Goal: Task Accomplishment & Management: Manage account settings

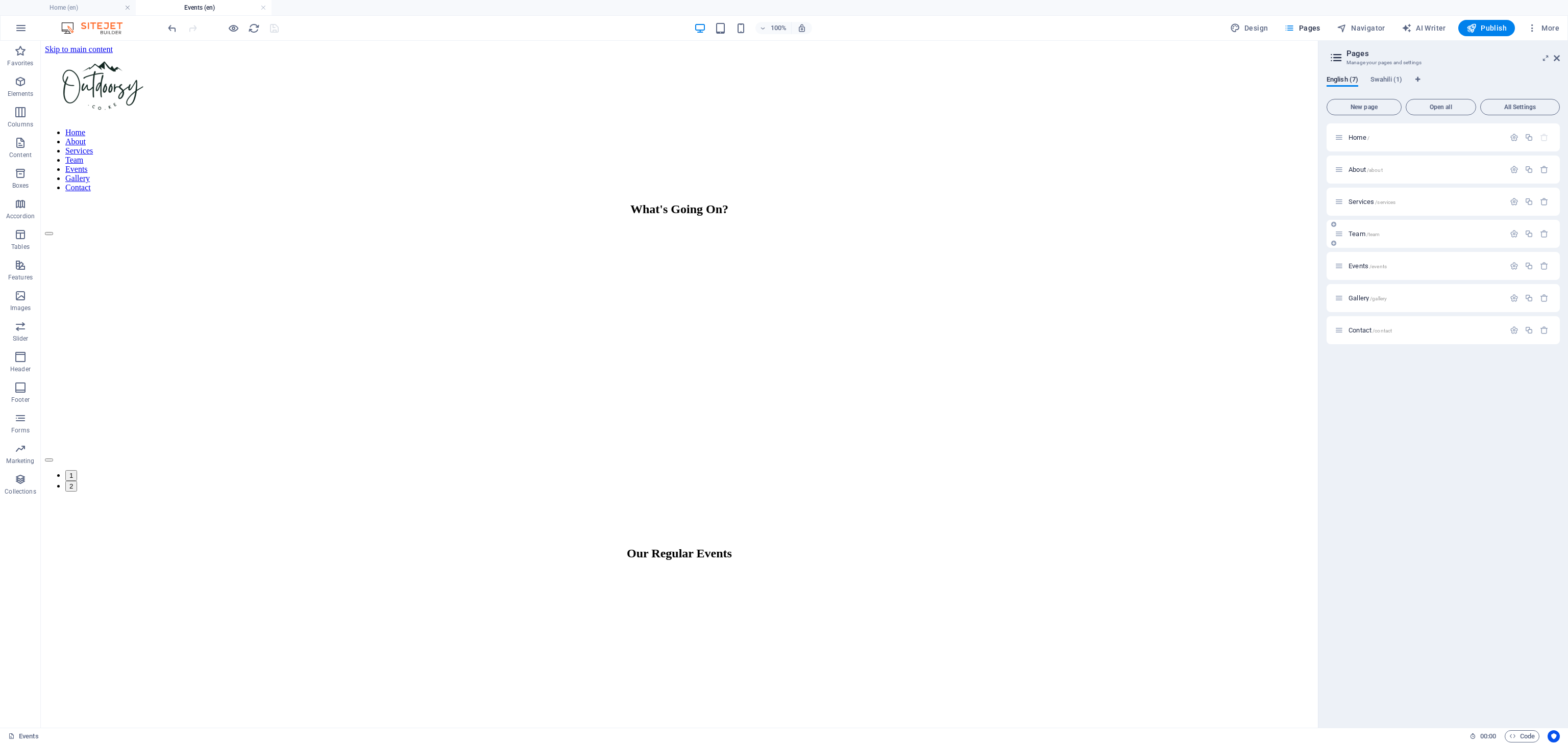
scroll to position [294, 0]
click at [1352, 235] on span "Team /team" at bounding box center [1363, 234] width 31 height 8
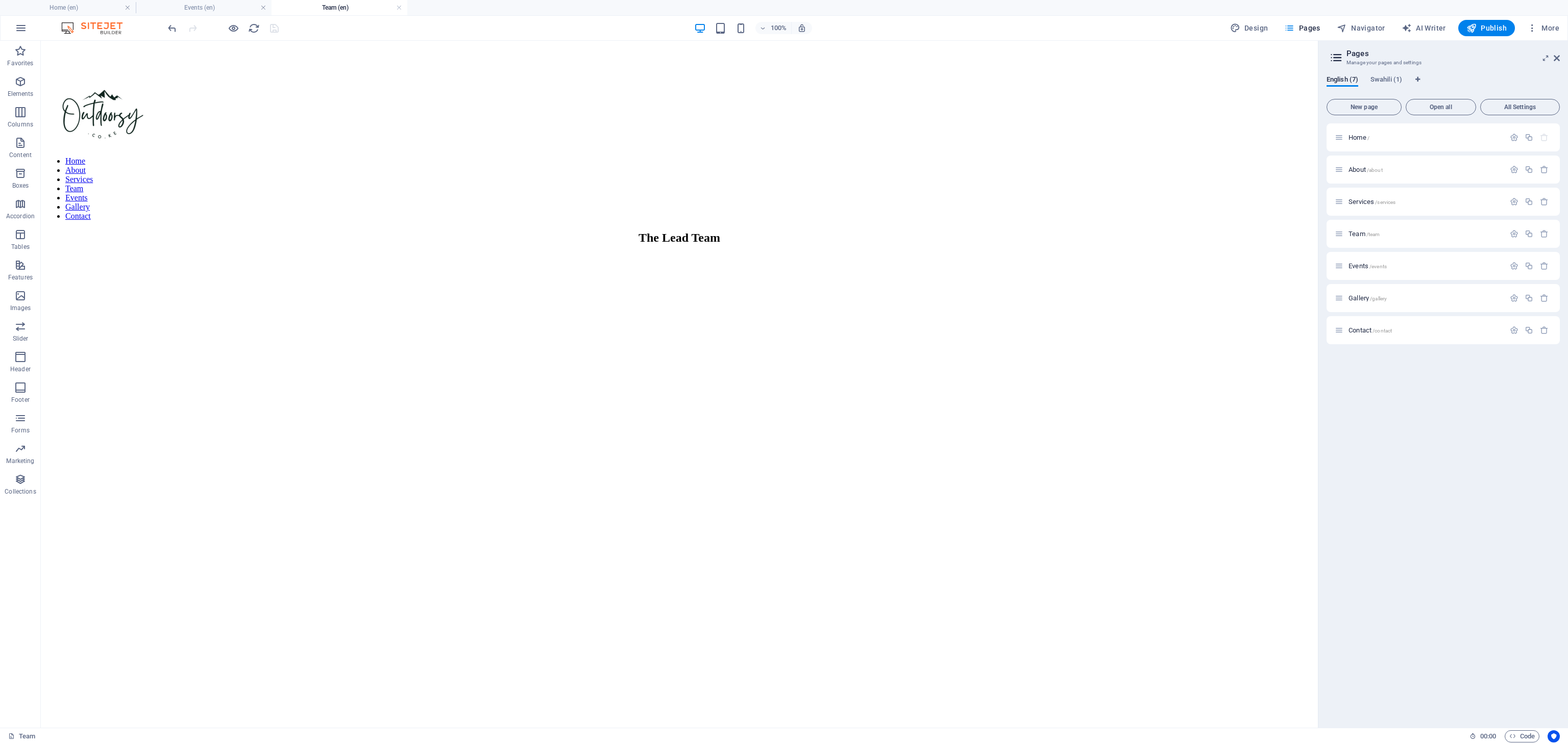
scroll to position [438, 0]
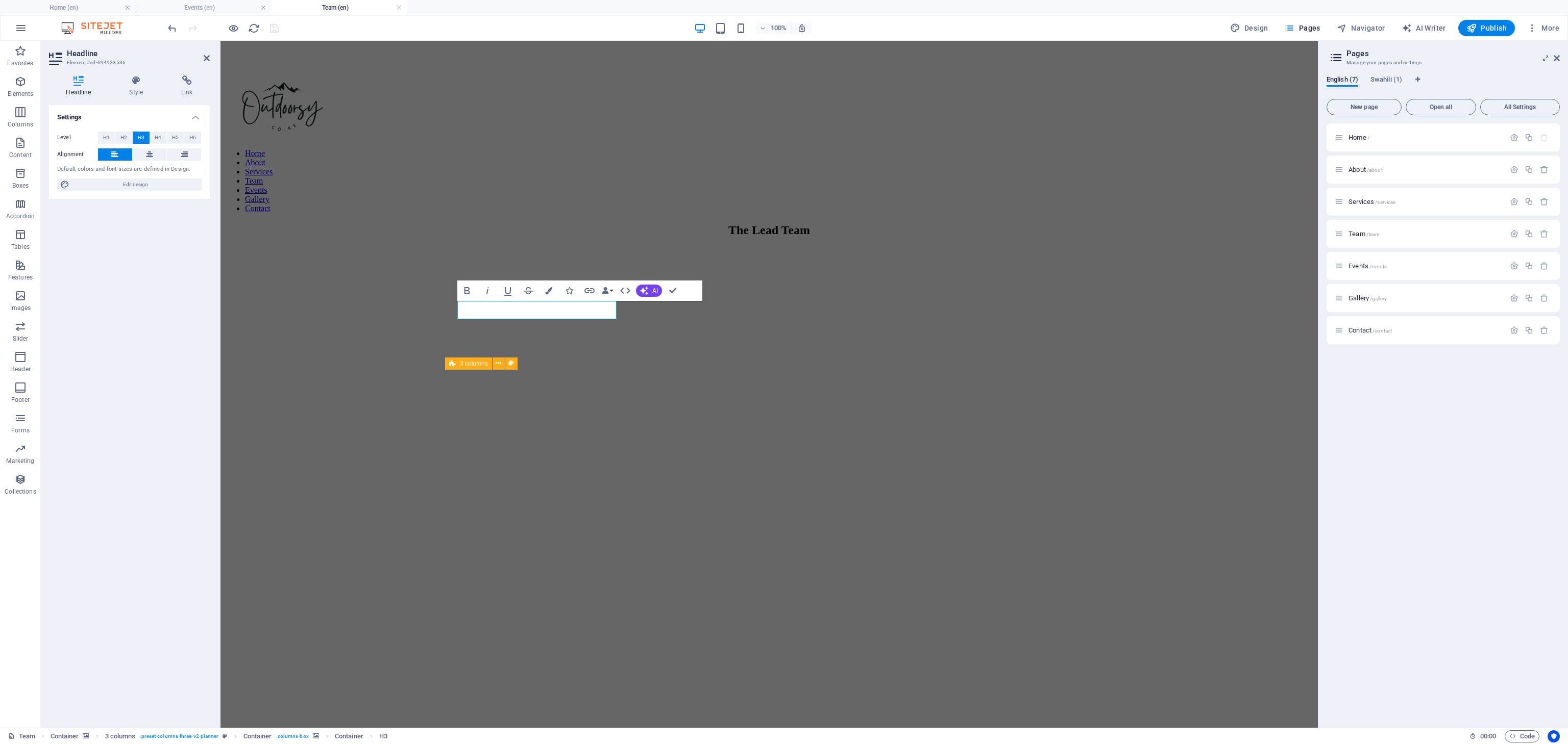
click at [1032, 75] on figure at bounding box center [769, 75] width 1089 height 0
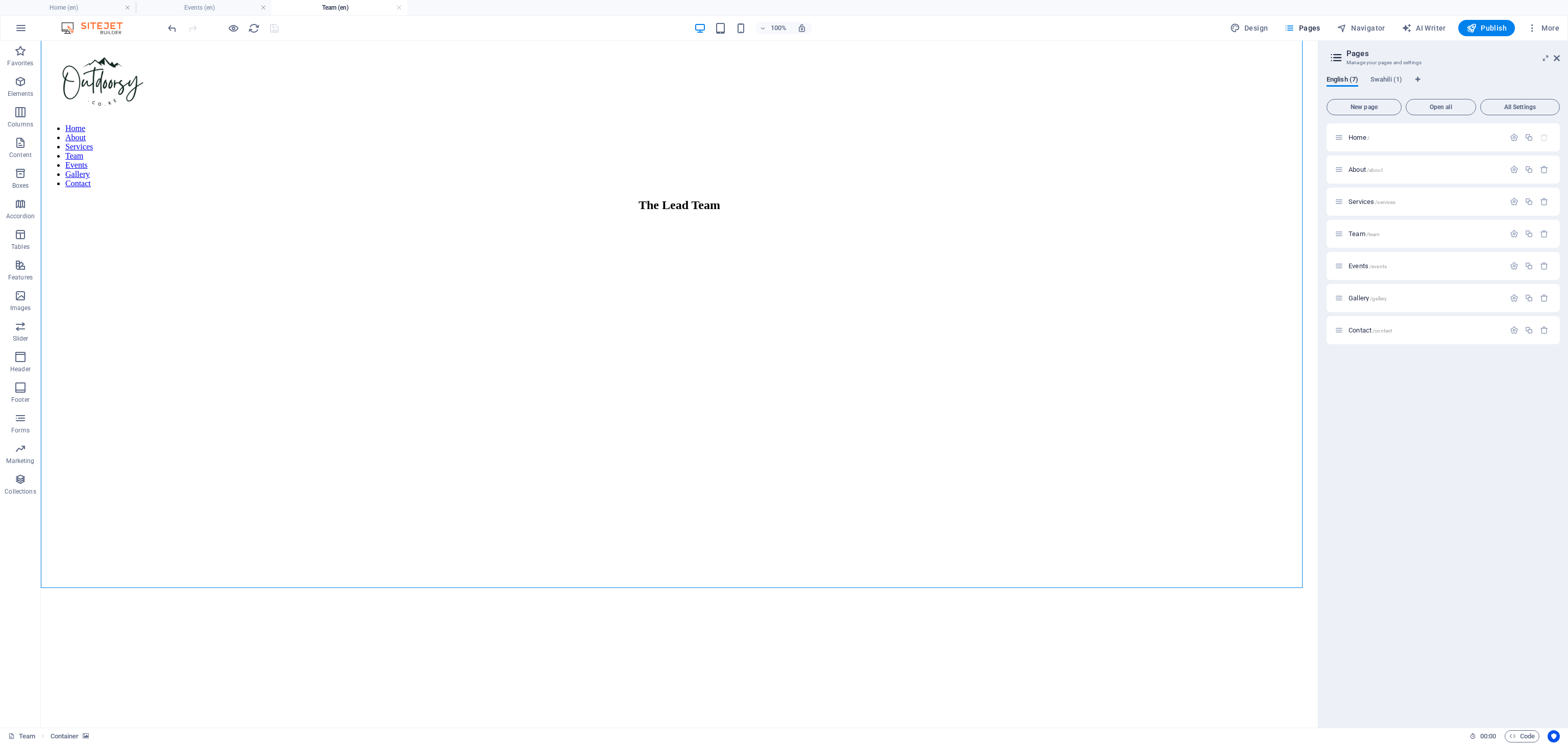
scroll to position [461, 0]
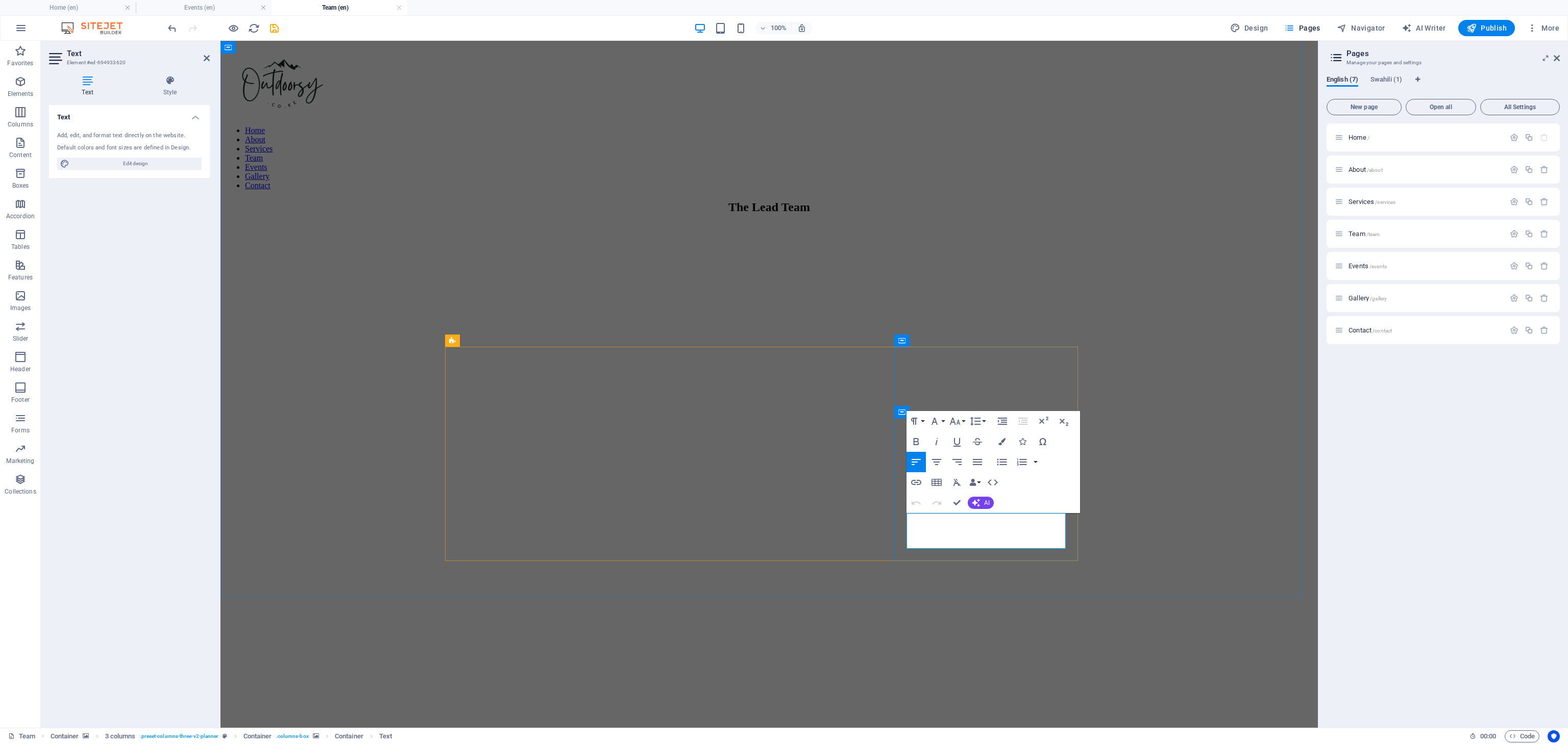
drag, startPoint x: 976, startPoint y: 540, endPoint x: 945, endPoint y: 526, distance: 34.0
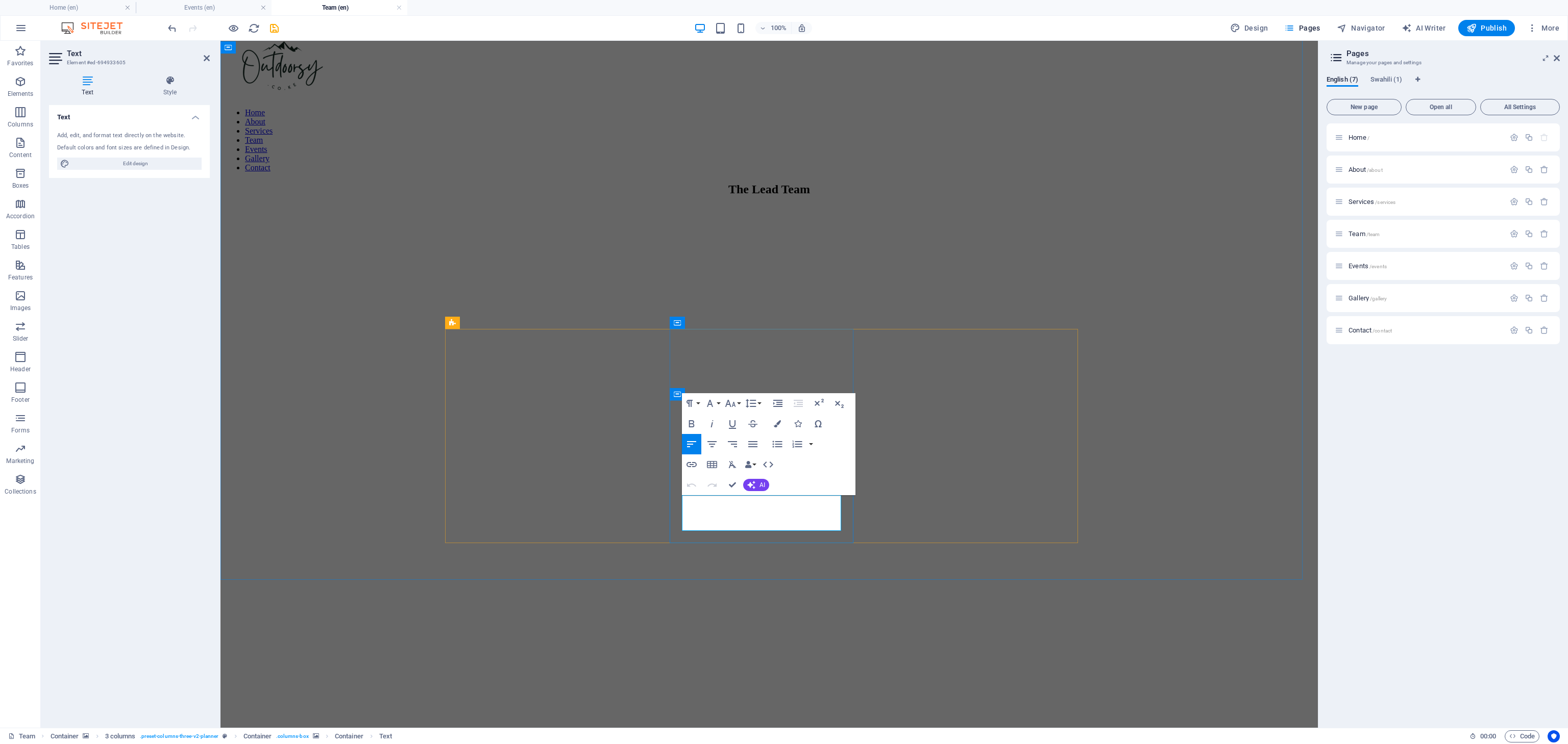
drag, startPoint x: 730, startPoint y: 520, endPoint x: 724, endPoint y: 499, distance: 21.8
click at [1121, 16] on figure at bounding box center [769, 16] width 1089 height 0
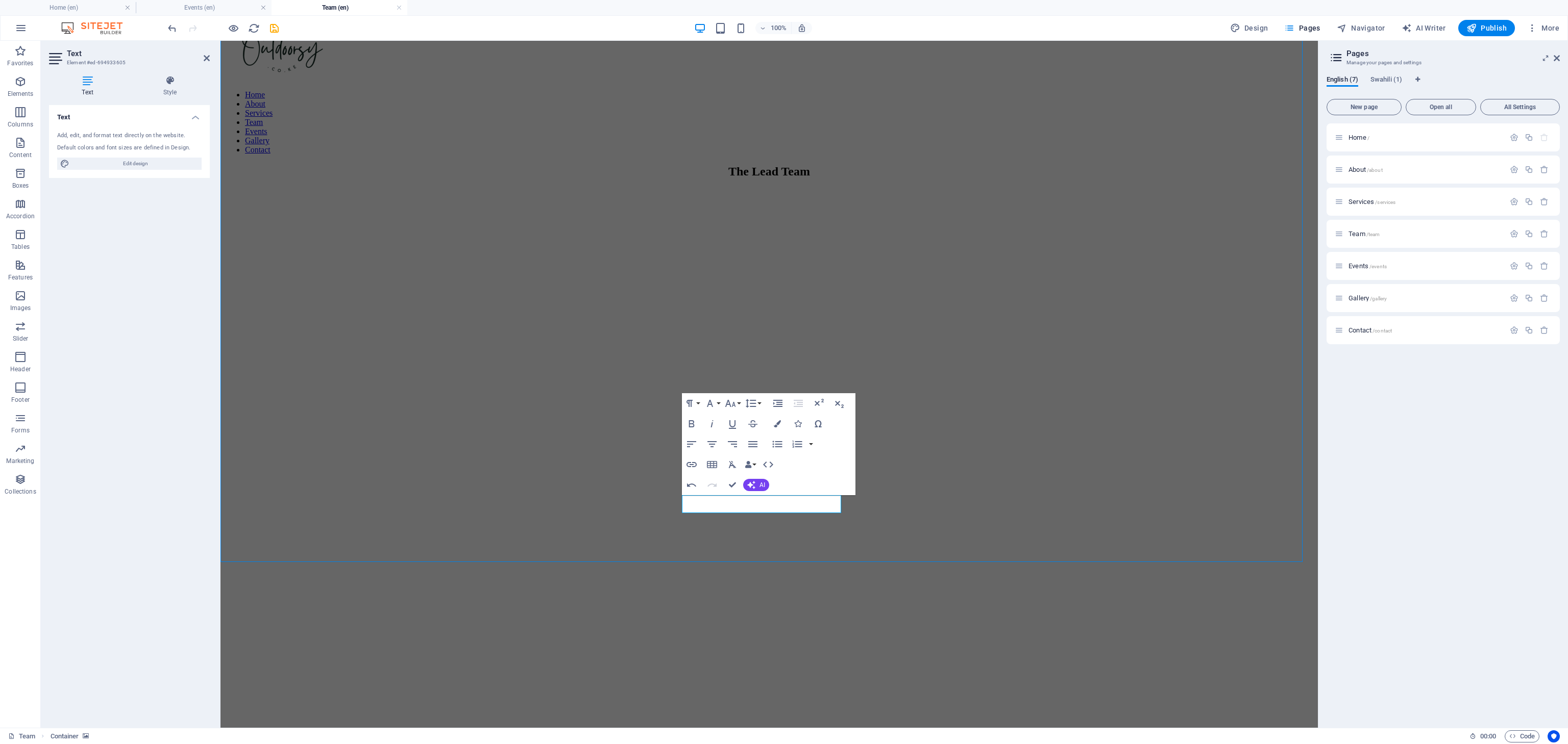
click at [1121, 16] on figure at bounding box center [769, 16] width 1089 height 0
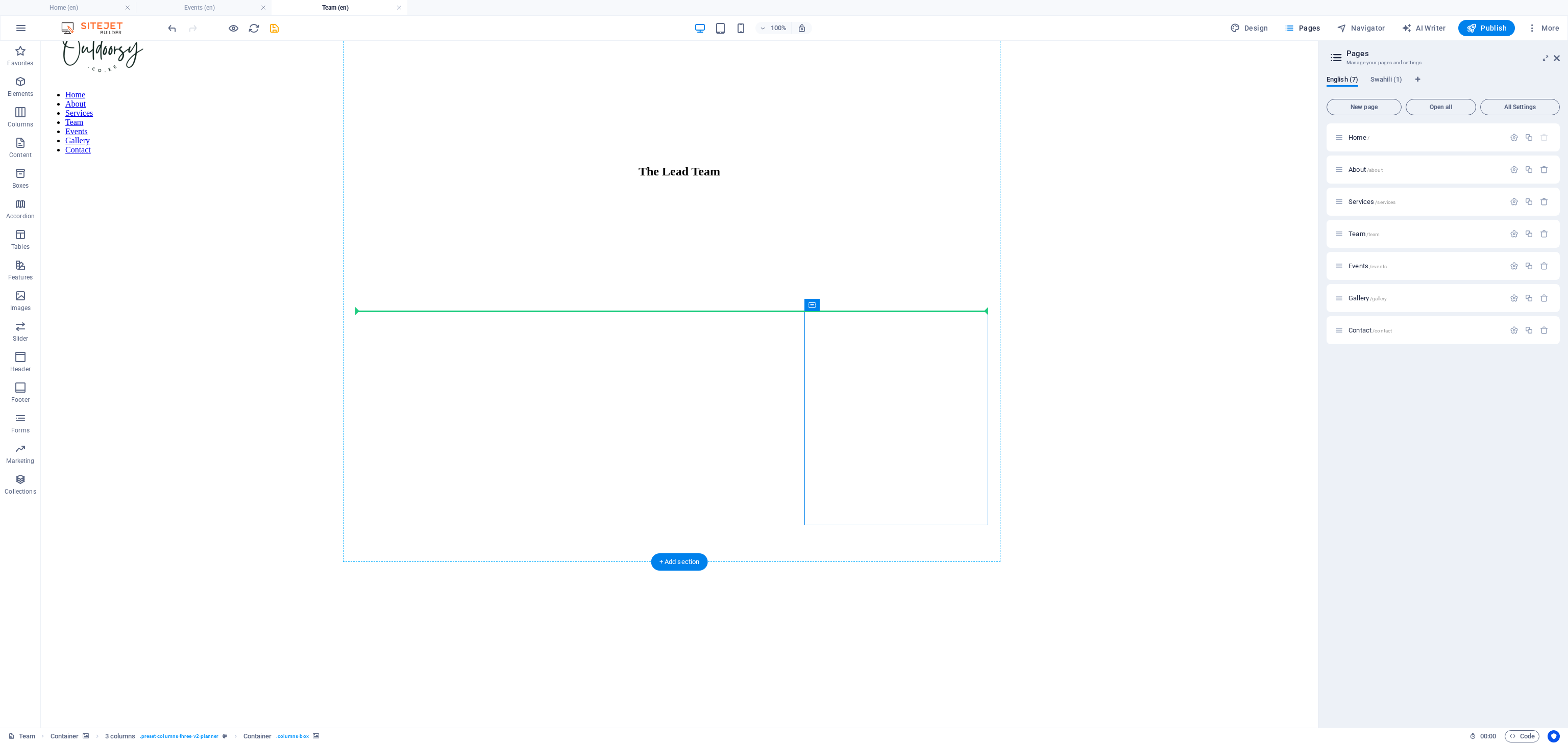
drag, startPoint x: 971, startPoint y: 344, endPoint x: 933, endPoint y: 303, distance: 55.9
select select "px"
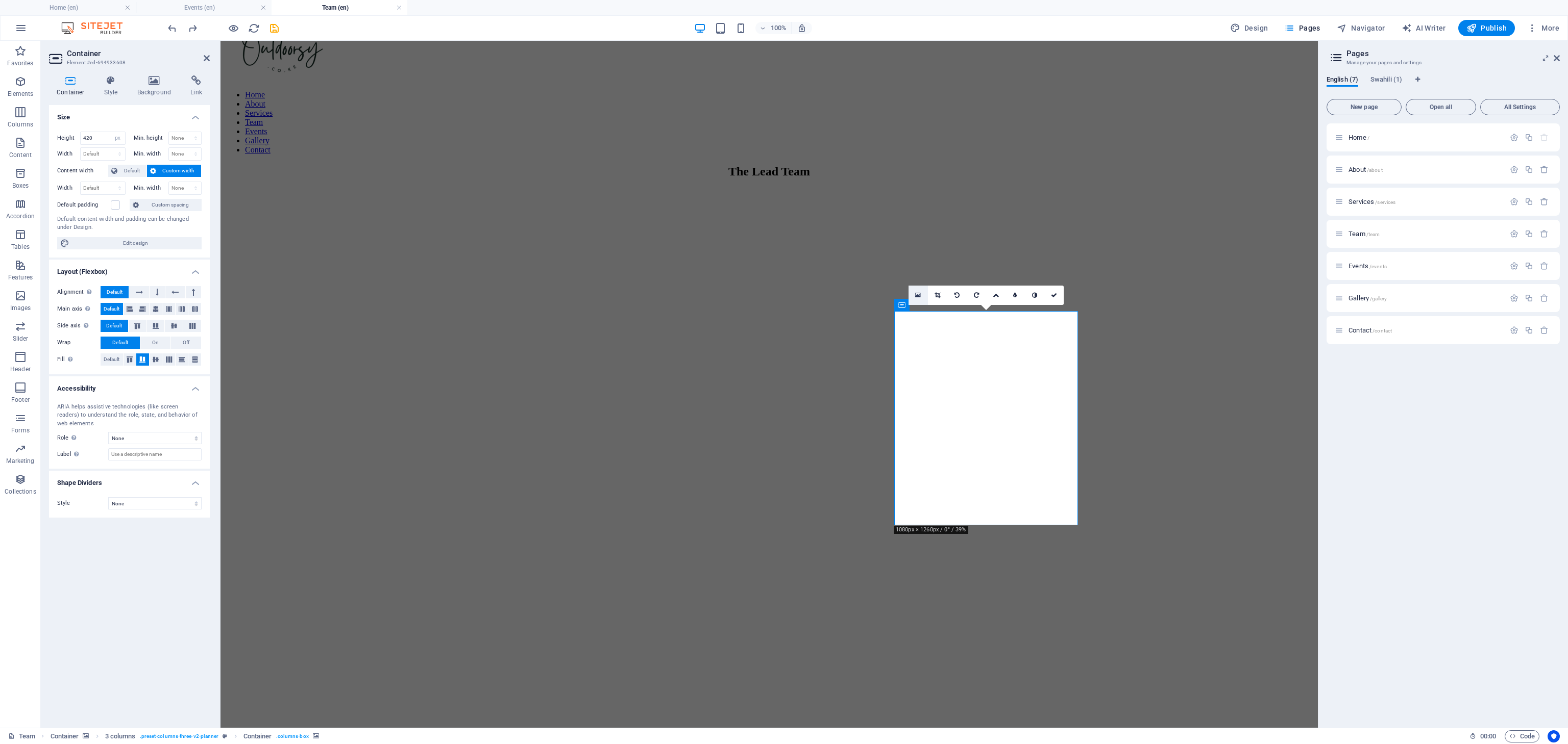
click at [918, 296] on icon at bounding box center [918, 296] width 5 height 7
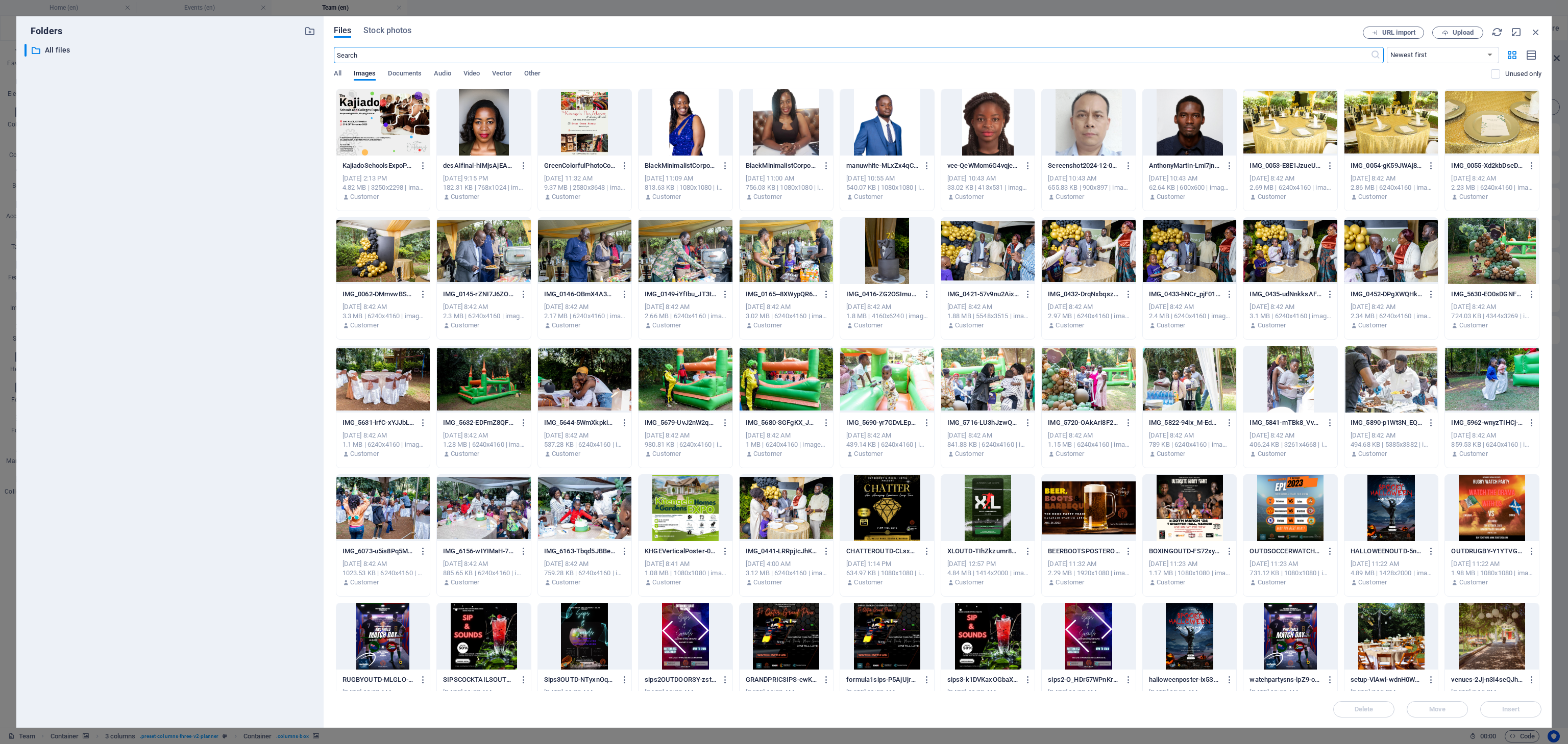
click at [990, 125] on div at bounding box center [988, 122] width 94 height 66
click at [1499, 709] on span "Insert" at bounding box center [1510, 709] width 53 height 6
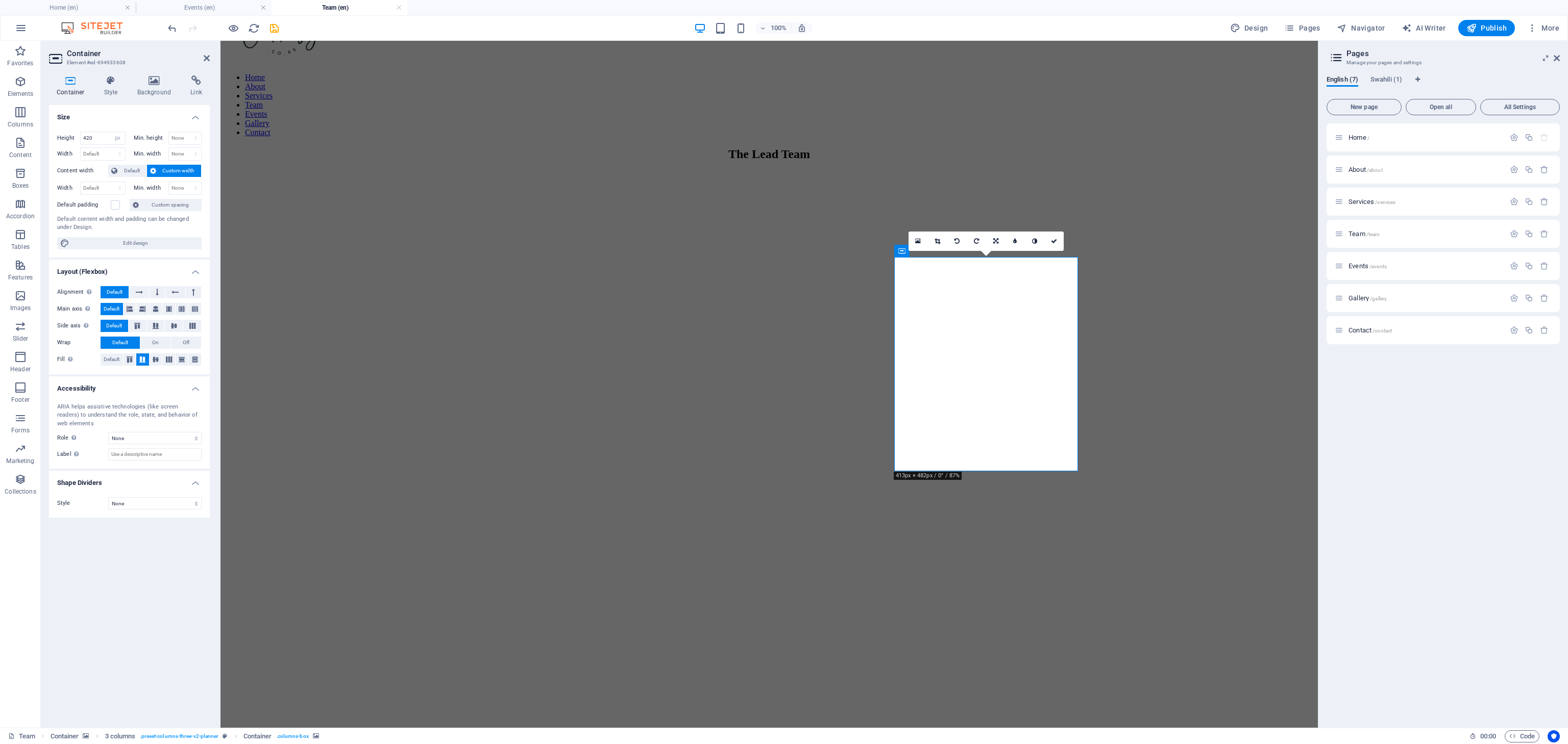
scroll to position [501, 0]
